Goal: Task Accomplishment & Management: Use online tool/utility

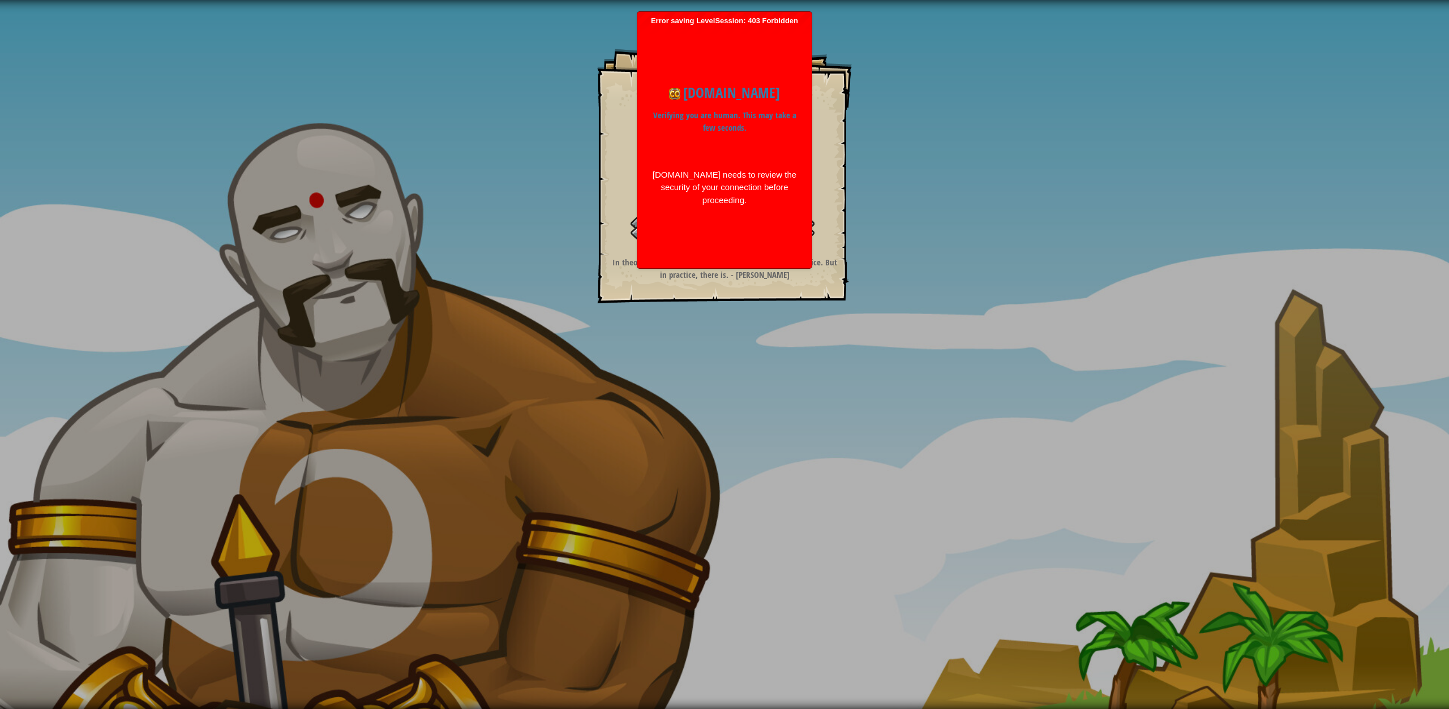
click at [709, 218] on div "codecombat.com Verifying you are human. This may take a few seconds. codecombat…" at bounding box center [724, 144] width 163 height 147
click at [709, 251] on body "Goals Defeat the ogres. Your hero must survive. Clean code. Start Level Error l…" at bounding box center [724, 354] width 1449 height 709
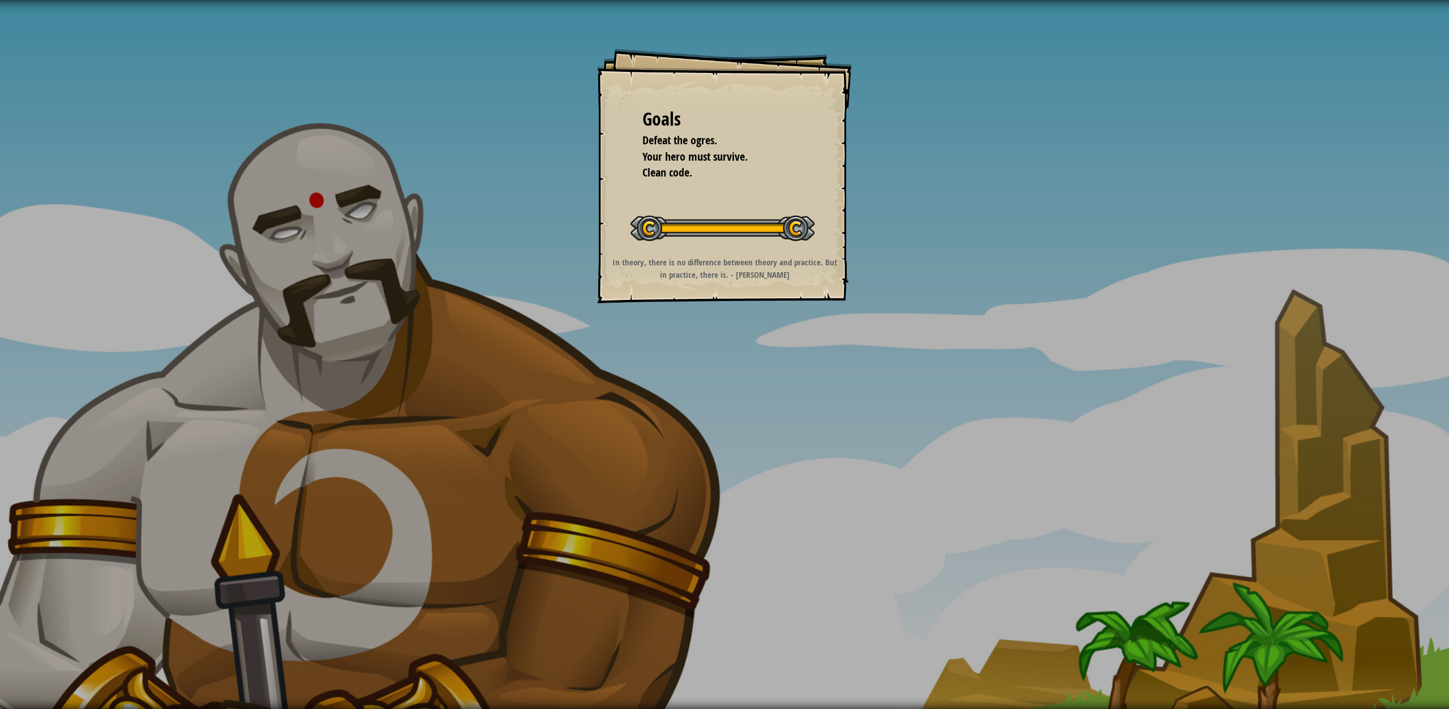
click at [677, 252] on div "Goals Defeat the ogres. Your hero must survive. Clean code. Start Level Error l…" at bounding box center [724, 176] width 255 height 255
click at [532, 296] on div "Goals Defeat the ogres. Your hero must survive. Clean code. Start Level Error l…" at bounding box center [724, 354] width 1449 height 709
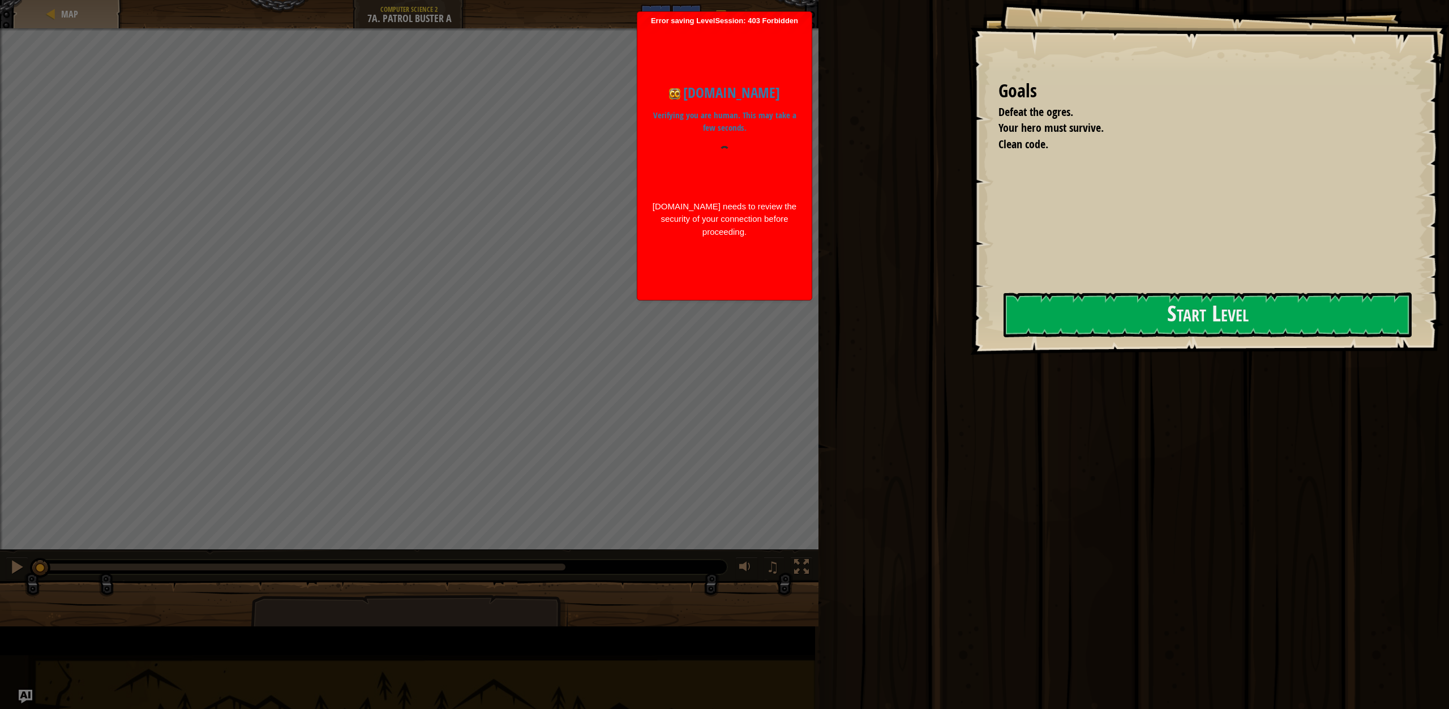
click at [656, 297] on div "Error saving LevelSession: 403 Forbidden Just a moment... codecombat.com Verify…" at bounding box center [724, 156] width 174 height 288
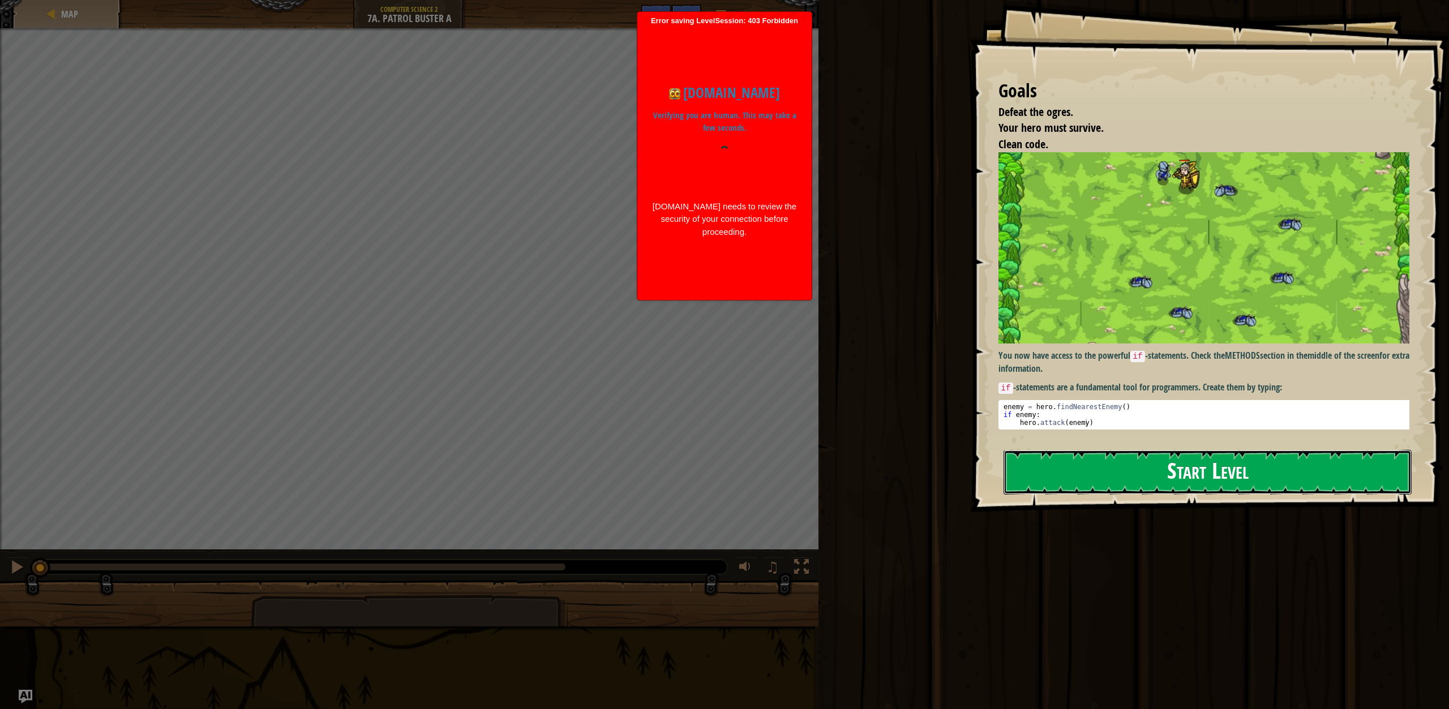
click at [1151, 470] on button "Start Level" at bounding box center [1208, 472] width 408 height 45
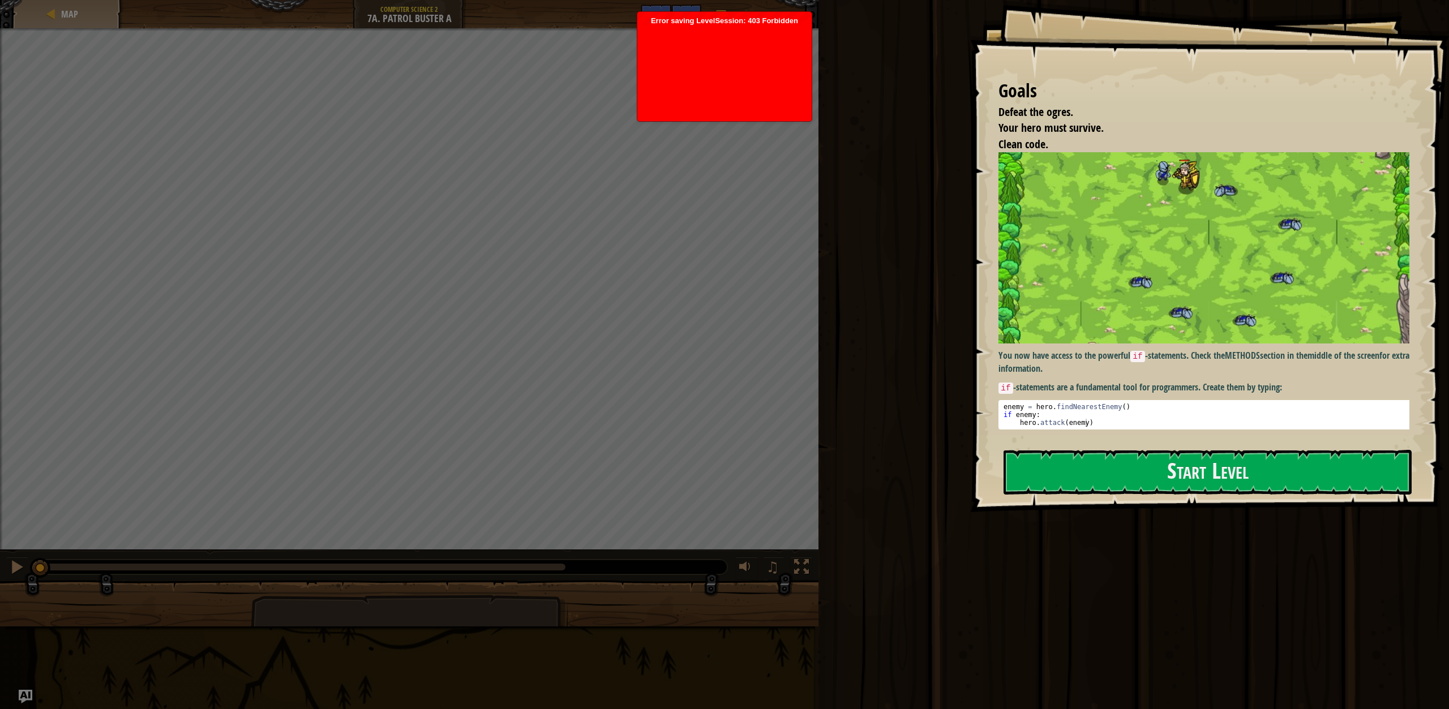
click at [676, 44] on div at bounding box center [724, 70] width 163 height 91
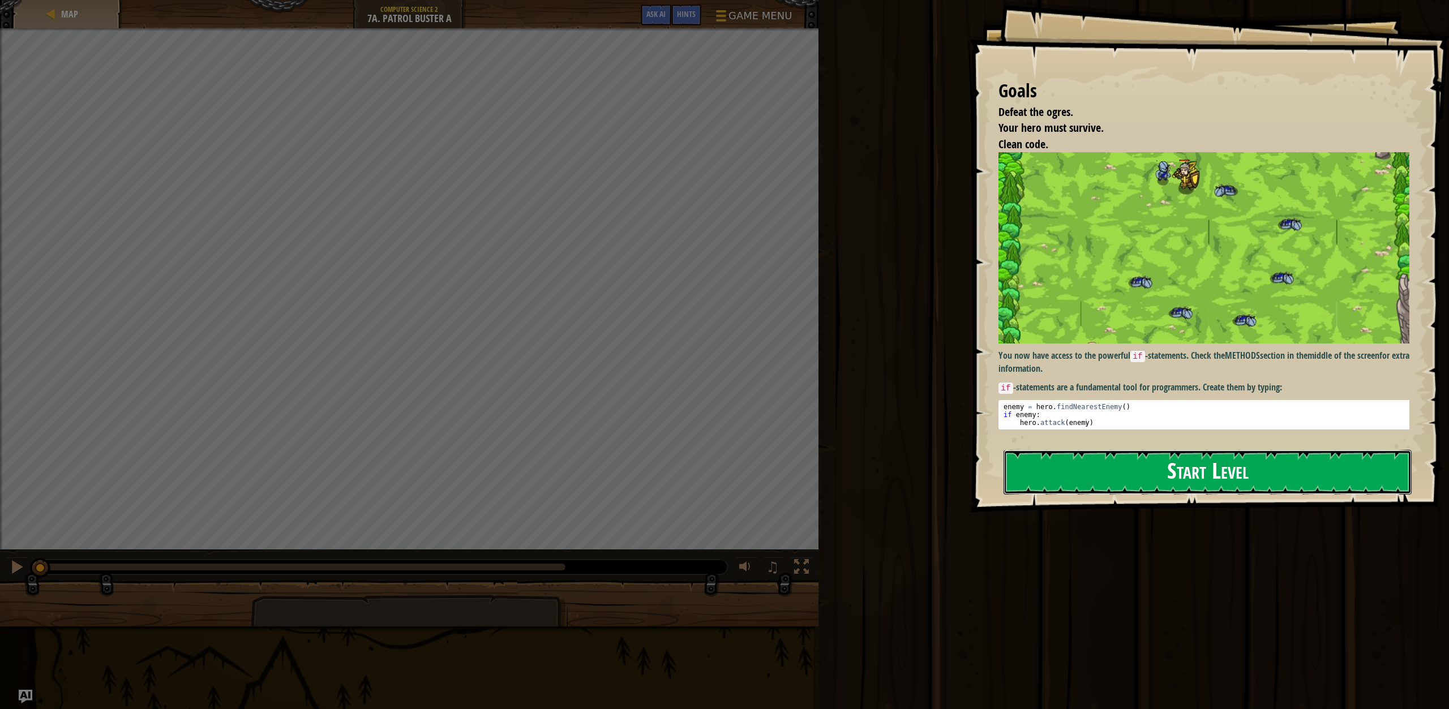
click at [1299, 486] on button "Start Level" at bounding box center [1208, 472] width 408 height 45
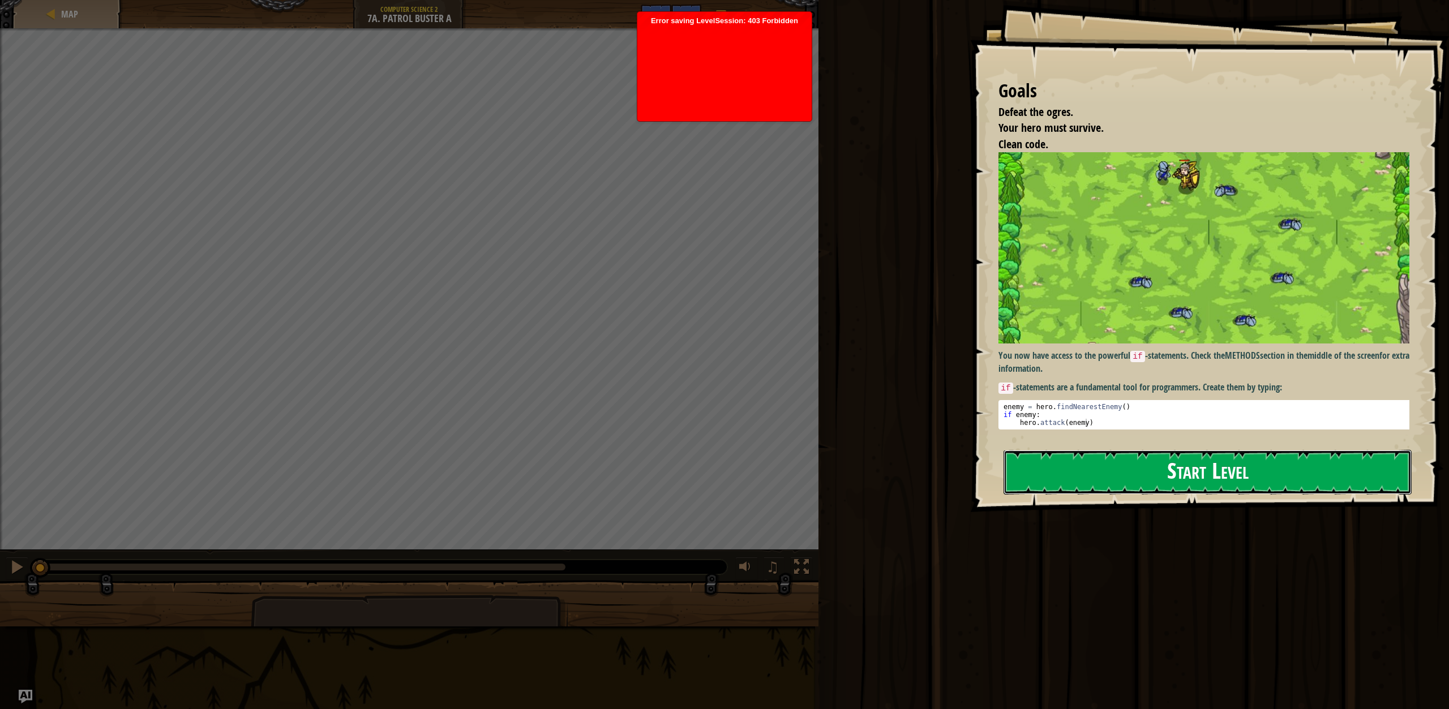
click at [1115, 458] on button "Start Level" at bounding box center [1208, 472] width 408 height 45
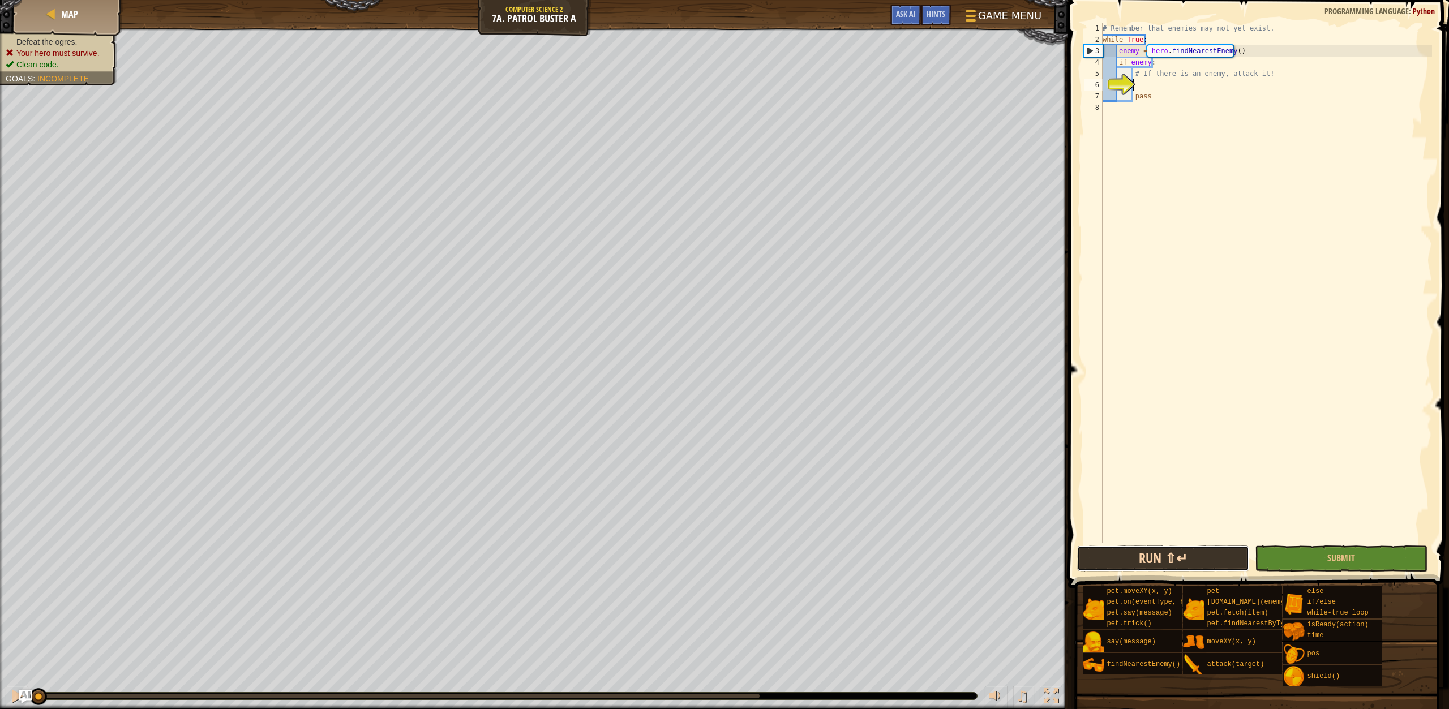
click at [1164, 553] on button "Run ⇧↵" at bounding box center [1163, 559] width 173 height 26
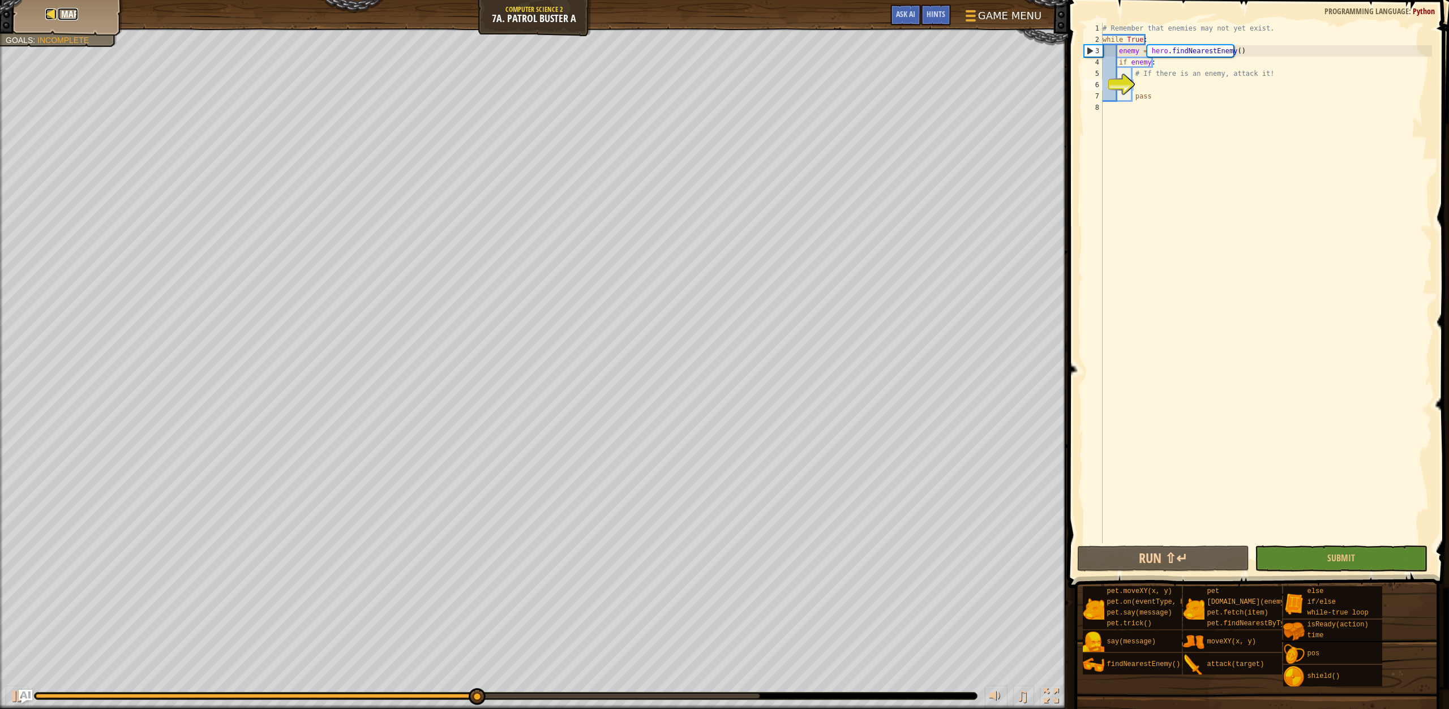
click at [74, 17] on span "Map" at bounding box center [69, 14] width 17 height 12
